Goal: Task Accomplishment & Management: Use online tool/utility

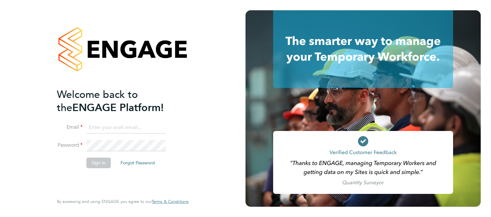
type input "samantha.ahmet@danielowen.co.uk"
click at [98, 163] on button "Sign In" at bounding box center [98, 163] width 24 height 10
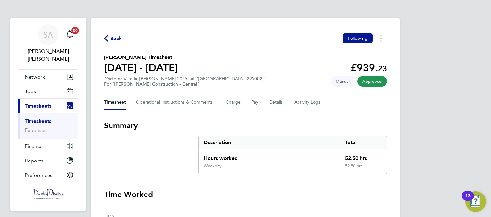
click at [40, 103] on span "Timesheets" at bounding box center [38, 106] width 27 height 6
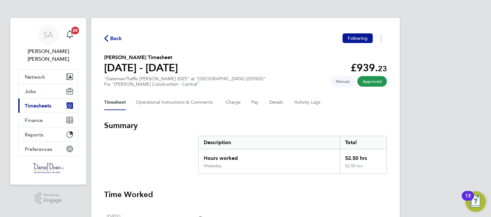
click at [48, 103] on span "Timesheets" at bounding box center [38, 106] width 27 height 6
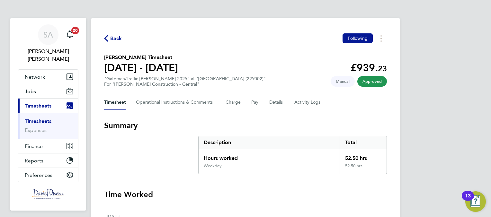
click at [44, 118] on link "Timesheets" at bounding box center [38, 121] width 27 height 6
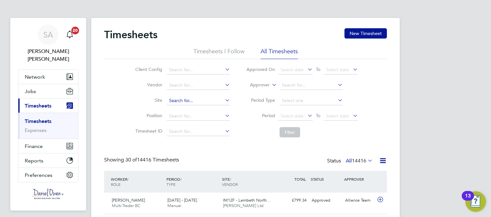
click at [176, 101] on input at bounding box center [198, 100] width 63 height 9
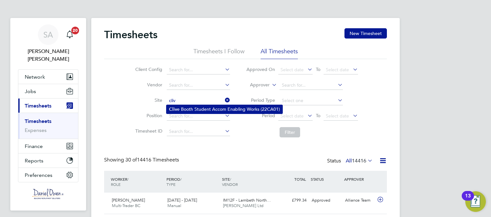
click at [184, 111] on li "[PERSON_NAME] Student Accom Enabling Works (22CA01)" at bounding box center [224, 109] width 116 height 9
type input "[PERSON_NAME] Student Accom Enabling Works (22CA01)"
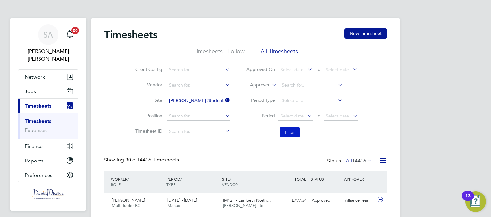
click at [287, 134] on button "Filter" at bounding box center [289, 132] width 21 height 10
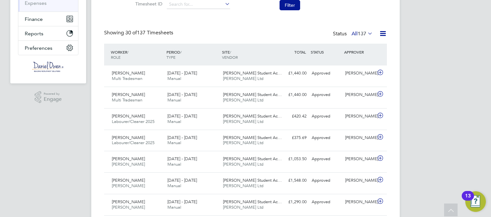
scroll to position [16, 56]
click at [292, 5] on button "Filter" at bounding box center [289, 5] width 21 height 10
